Goal: Task Accomplishment & Management: Manage account settings

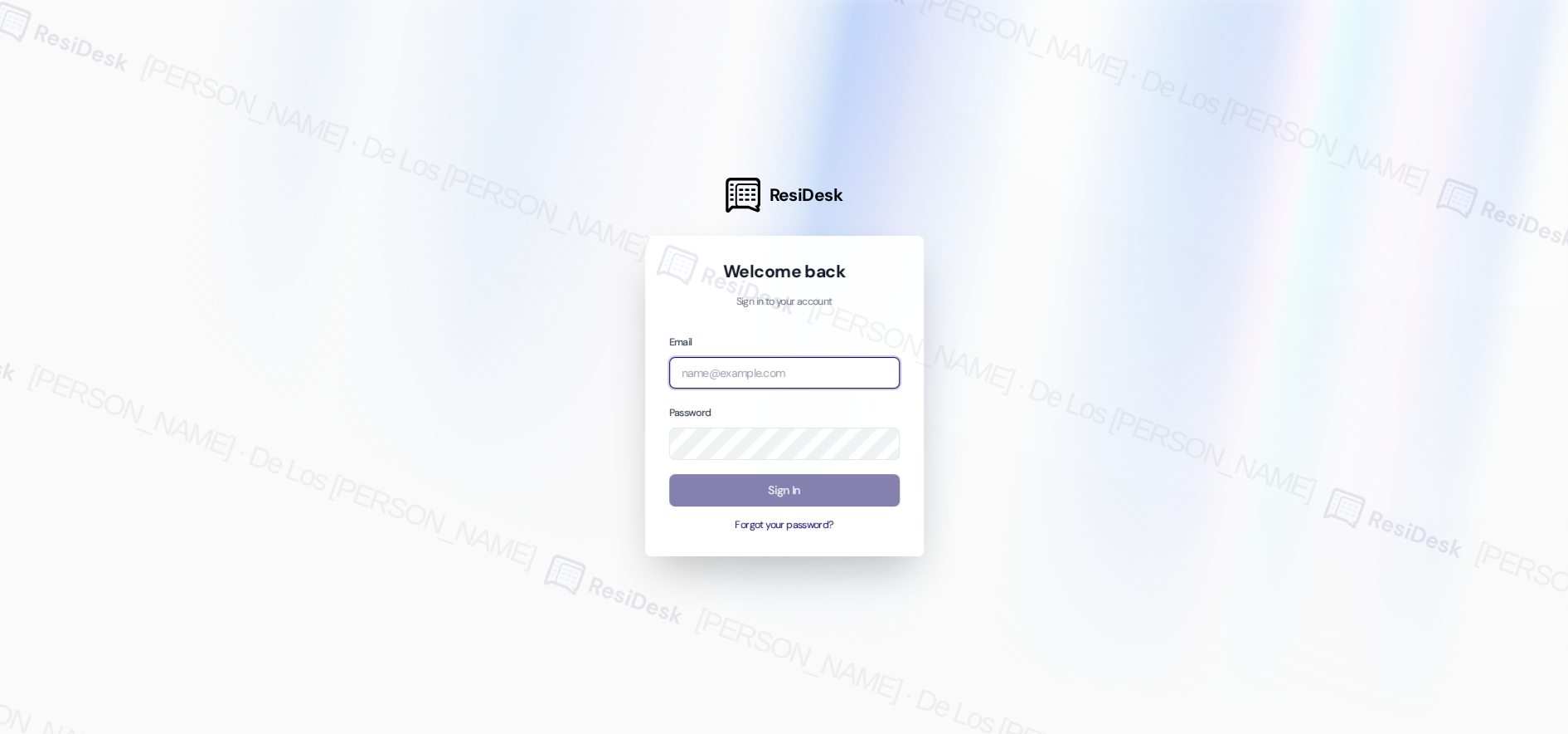
click at [843, 365] on input "email" at bounding box center [784, 373] width 231 height 32
click at [807, 365] on input "email" at bounding box center [784, 373] width 231 height 32
click at [1427, 221] on div at bounding box center [784, 367] width 1568 height 734
click at [726, 370] on input "email" at bounding box center [784, 373] width 231 height 32
paste input "automated-surveys-kre-resen.six@kre.com"
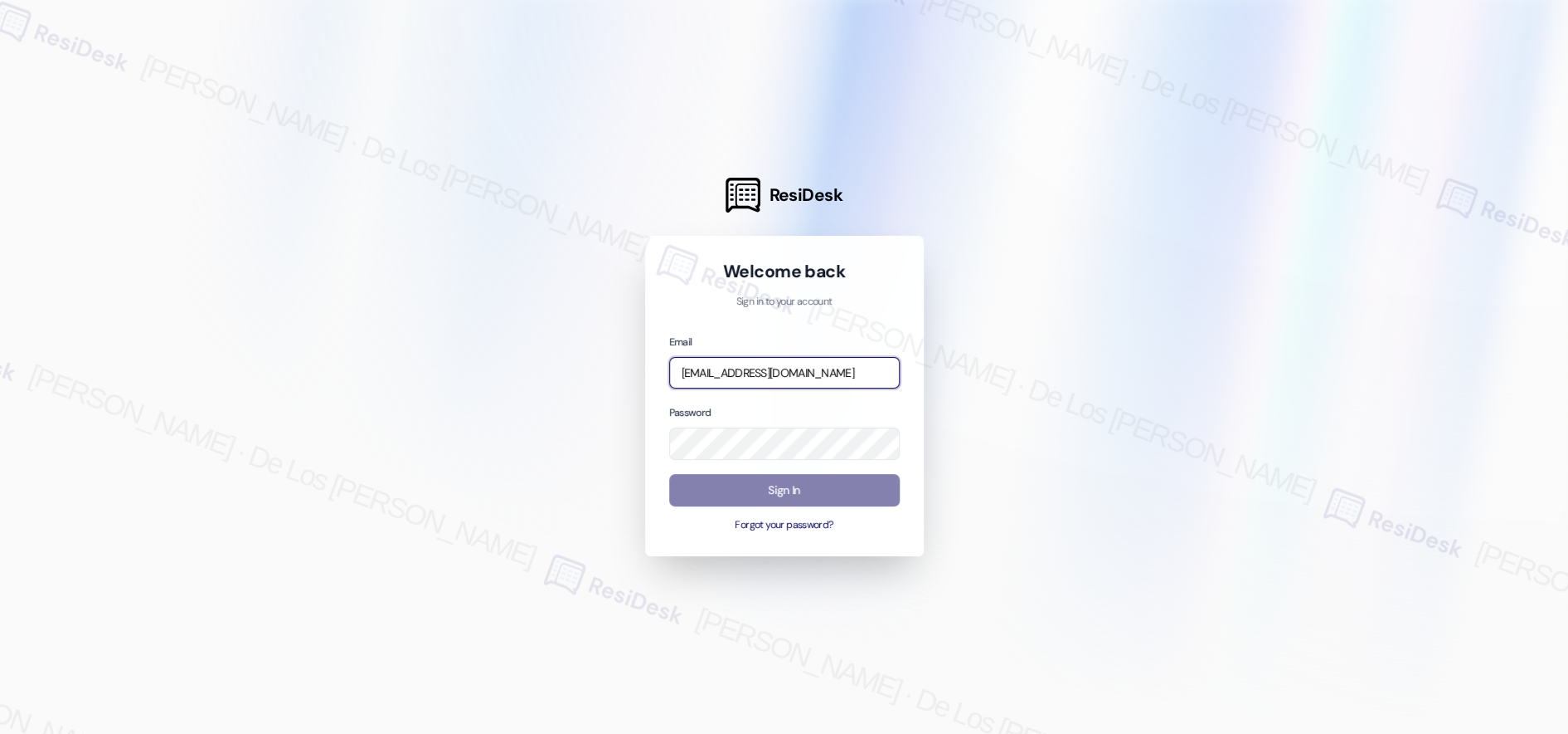
scroll to position [0, 7]
type input "automated-surveys-kre-resen.six@kre.com"
